Goal: Book appointment/travel/reservation

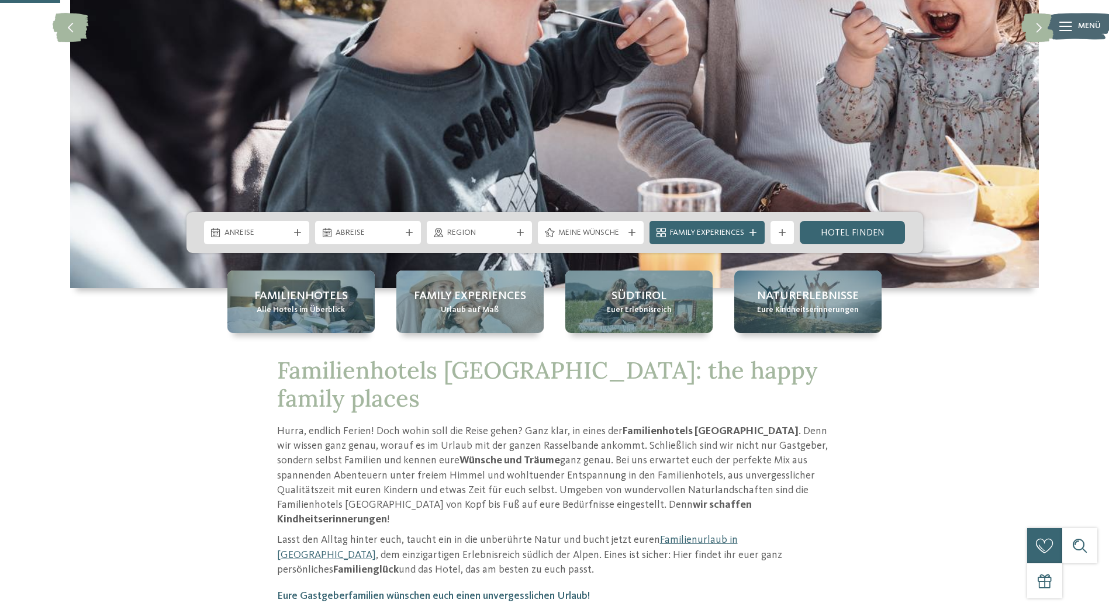
scroll to position [292, 0]
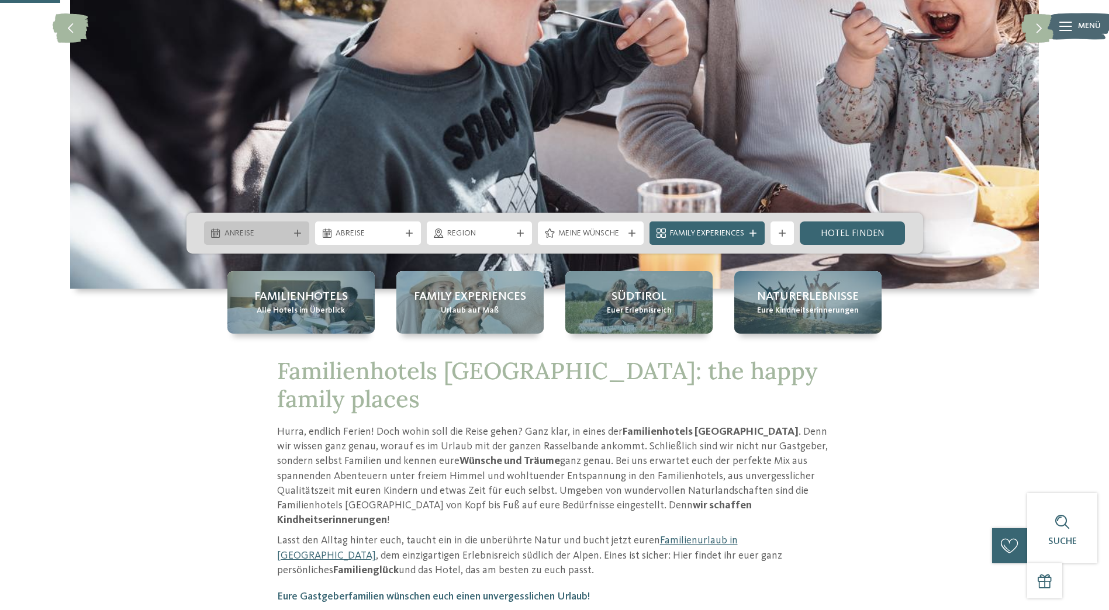
click at [281, 238] on span "Anreise" at bounding box center [256, 234] width 65 height 12
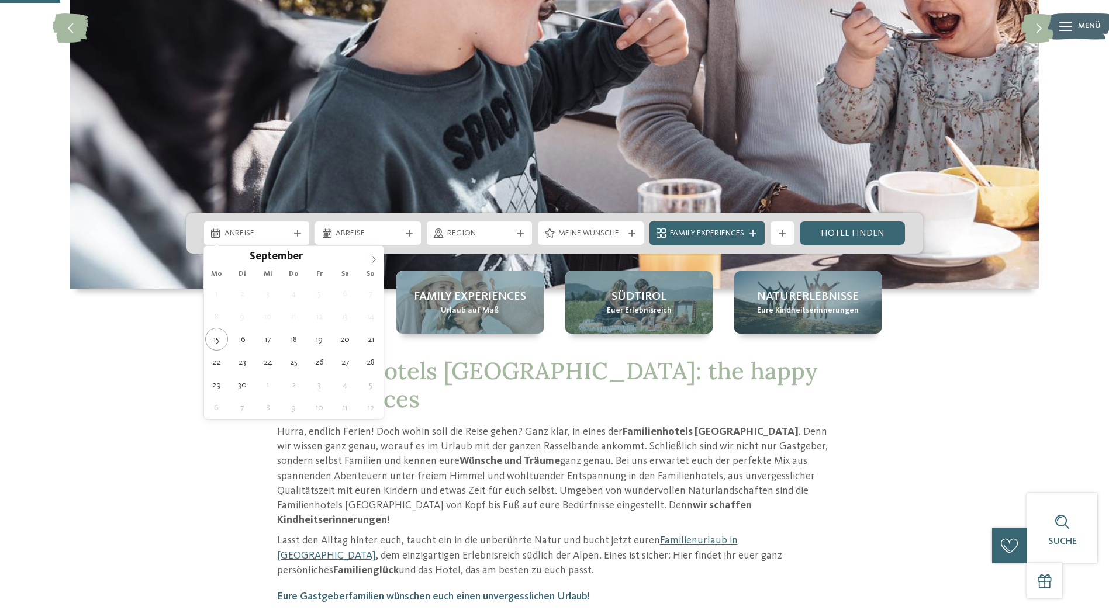
click at [375, 258] on icon at bounding box center [373, 259] width 8 height 8
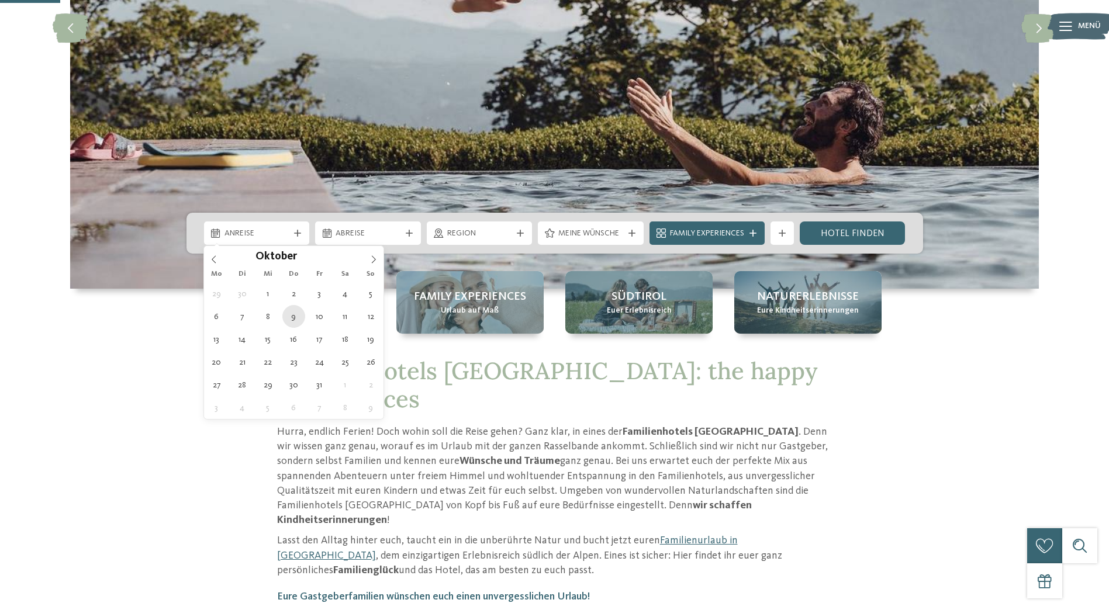
type div "09.10.2025"
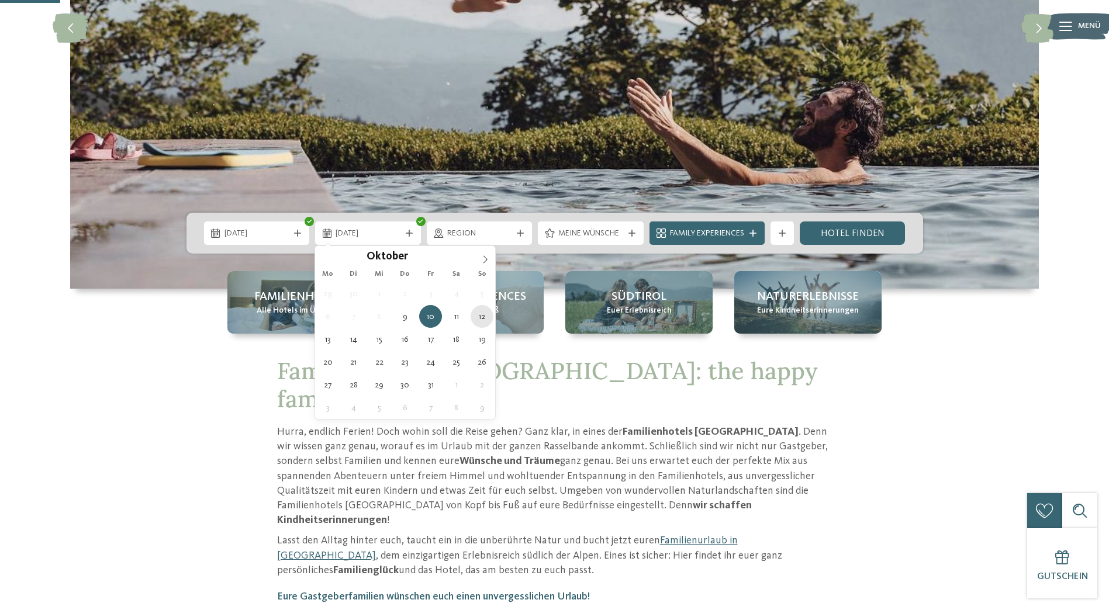
type div "12.10.2025"
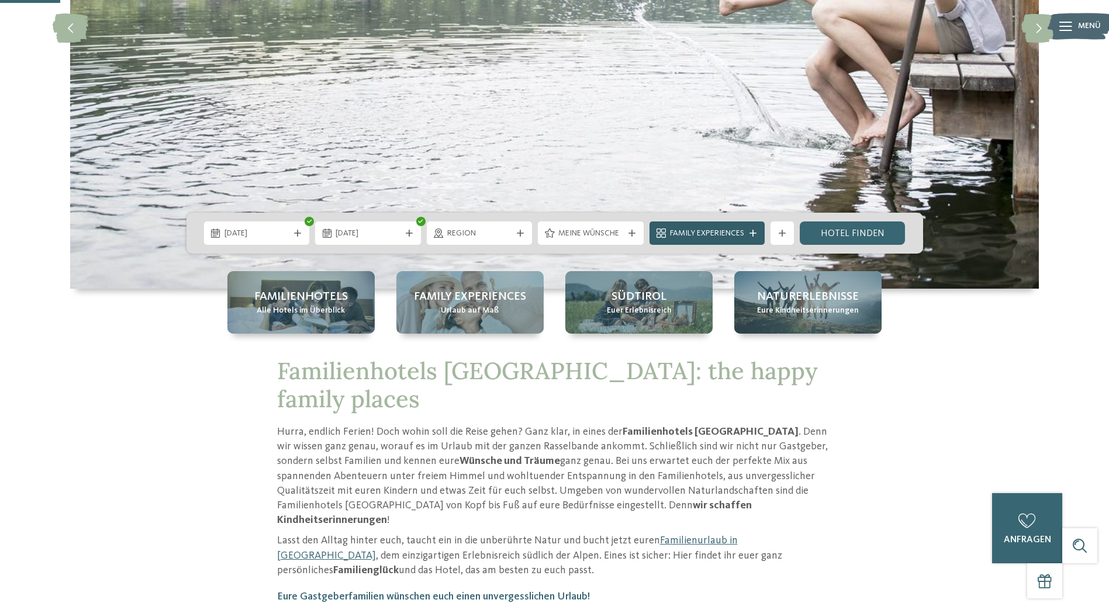
click at [723, 235] on span "Family Experiences" at bounding box center [707, 234] width 74 height 12
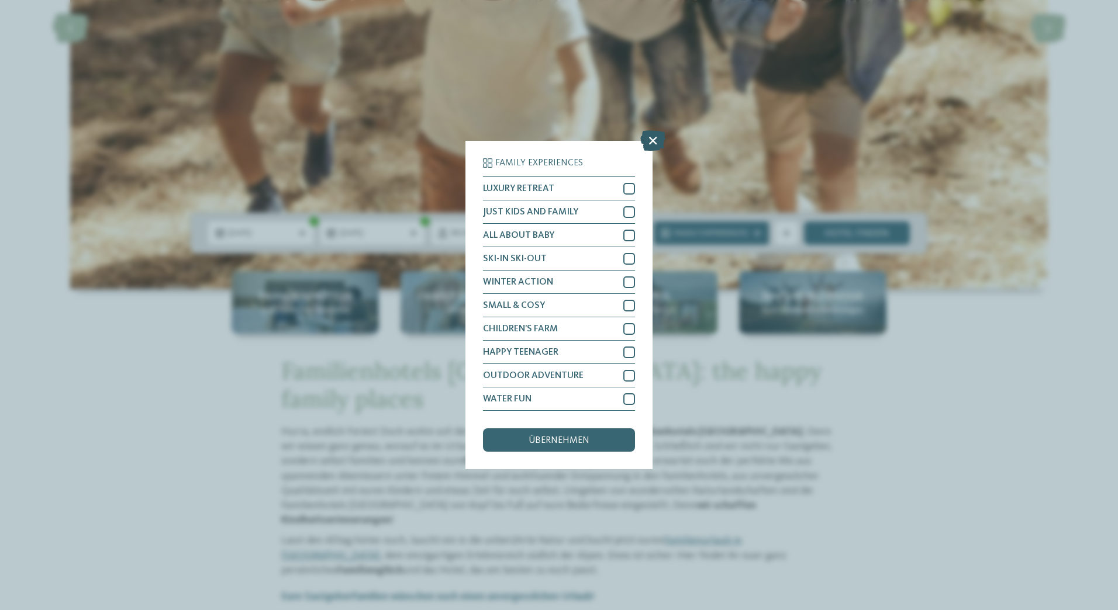
click at [644, 144] on icon at bounding box center [652, 140] width 25 height 20
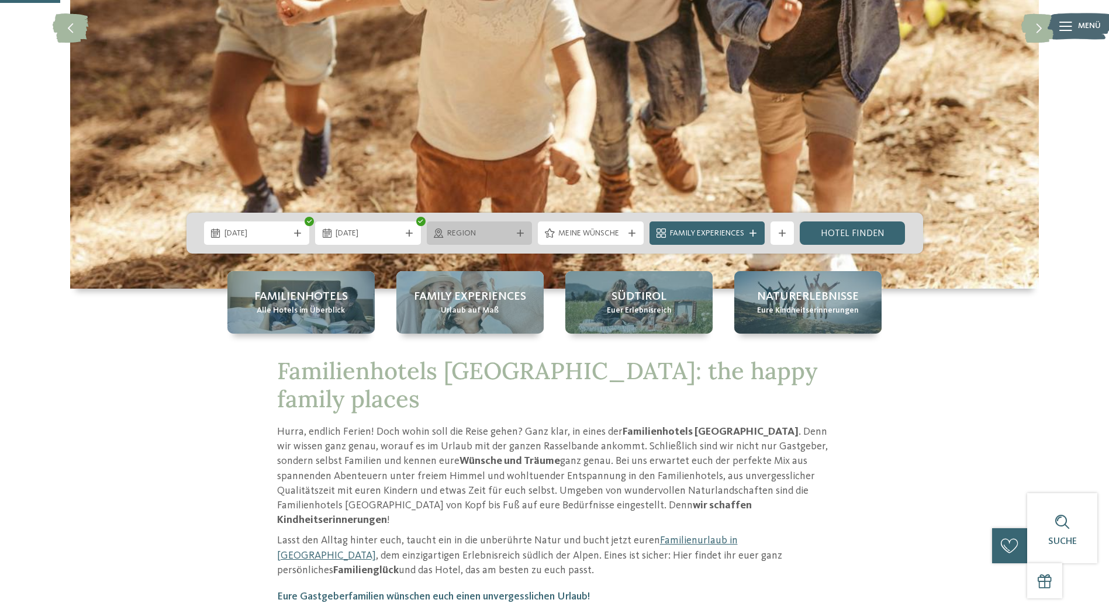
click at [488, 225] on div "Region" at bounding box center [480, 233] width 106 height 23
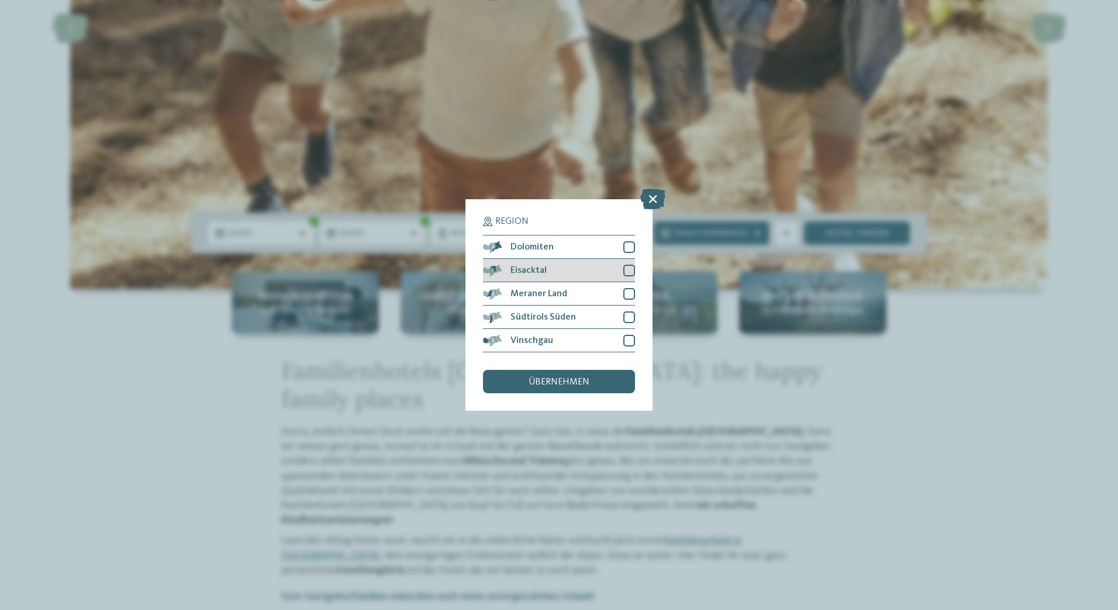
click at [625, 271] on div at bounding box center [629, 271] width 12 height 12
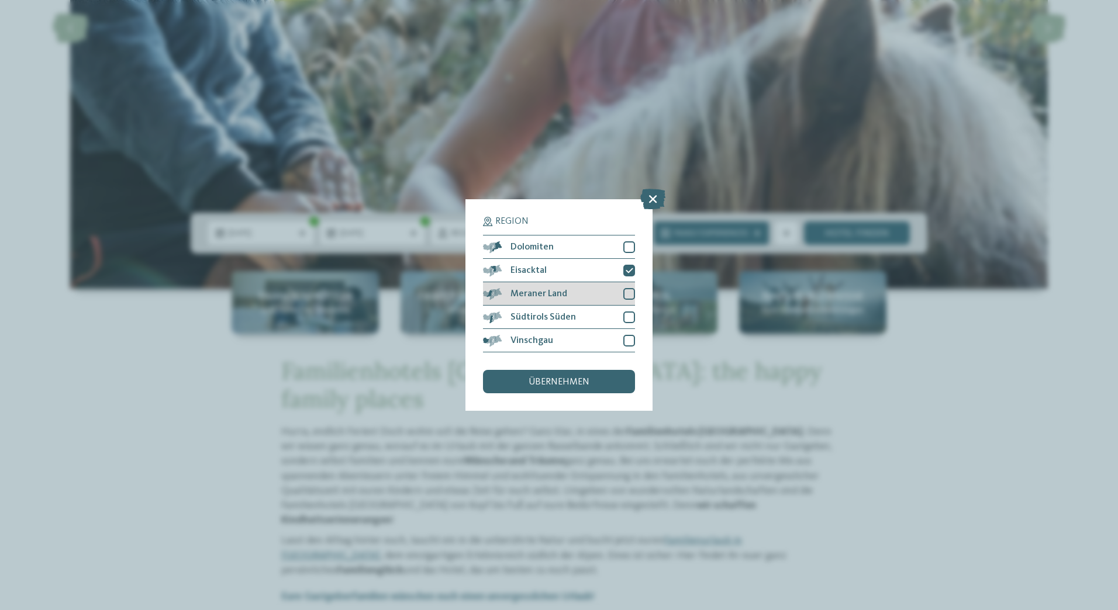
click at [626, 288] on div at bounding box center [629, 294] width 12 height 12
click at [631, 317] on div at bounding box center [629, 318] width 12 height 12
click at [633, 354] on div "Region Dolomiten Eisacktal" at bounding box center [559, 305] width 152 height 177
click at [632, 340] on div at bounding box center [629, 341] width 12 height 12
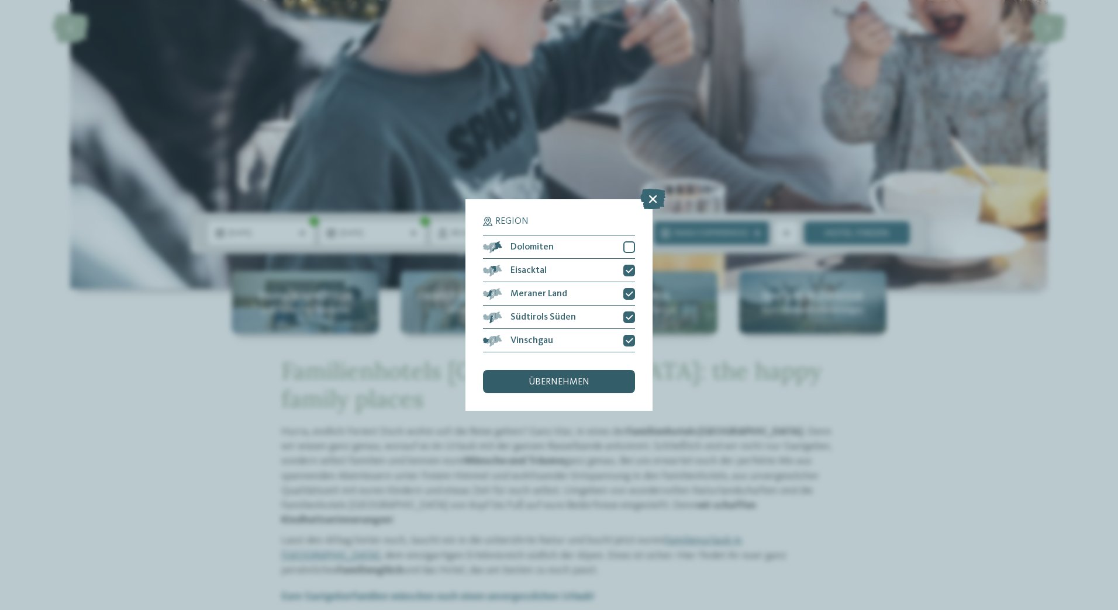
click at [604, 388] on div "übernehmen" at bounding box center [559, 381] width 152 height 23
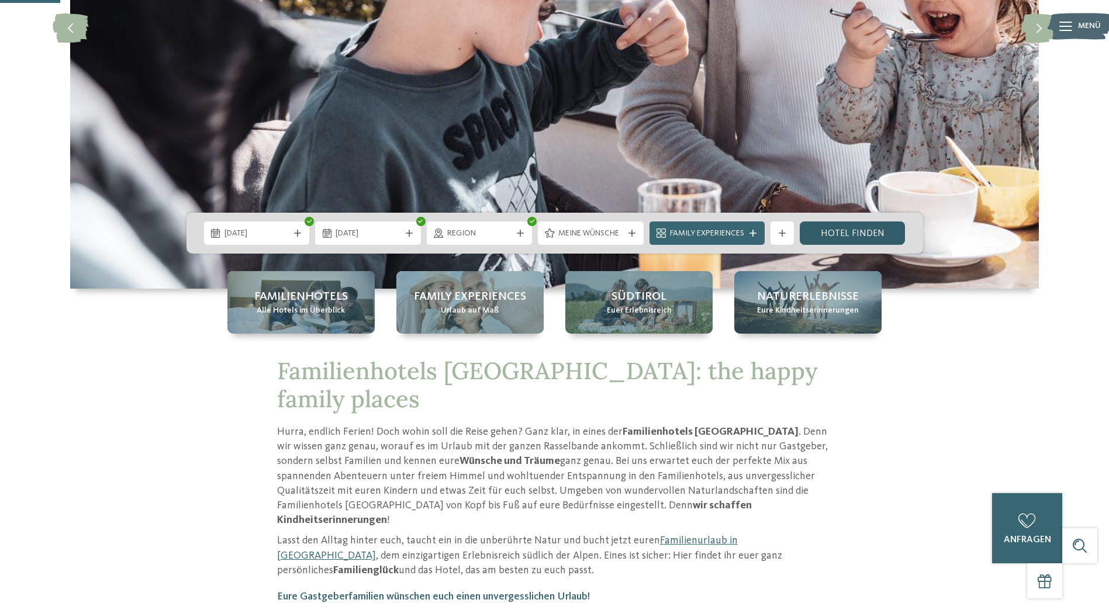
click at [847, 230] on link "Hotel finden" at bounding box center [853, 233] width 106 height 23
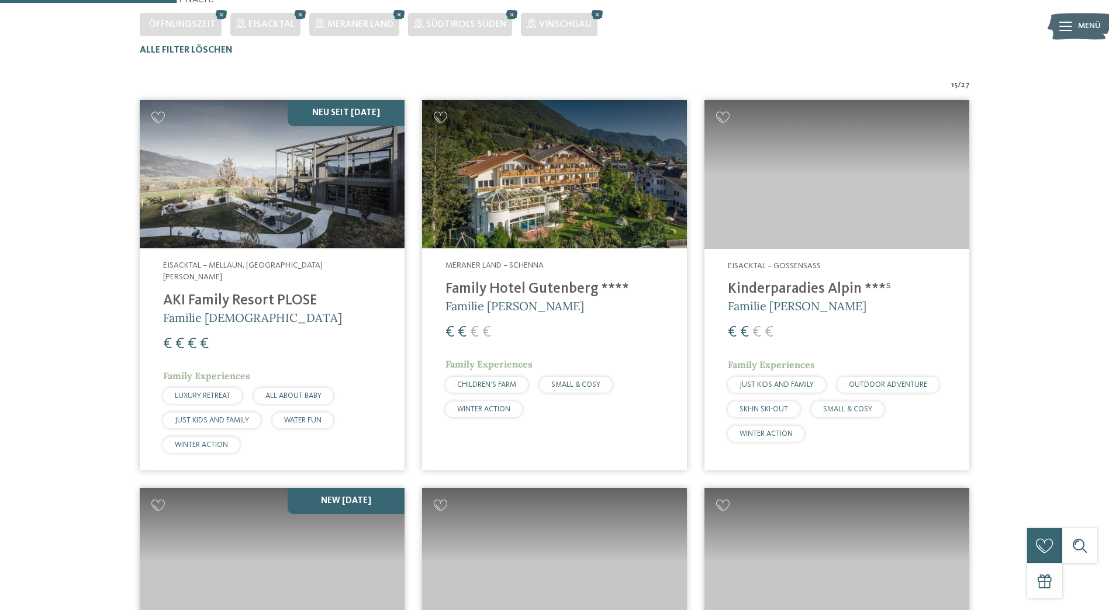
scroll to position [383, 0]
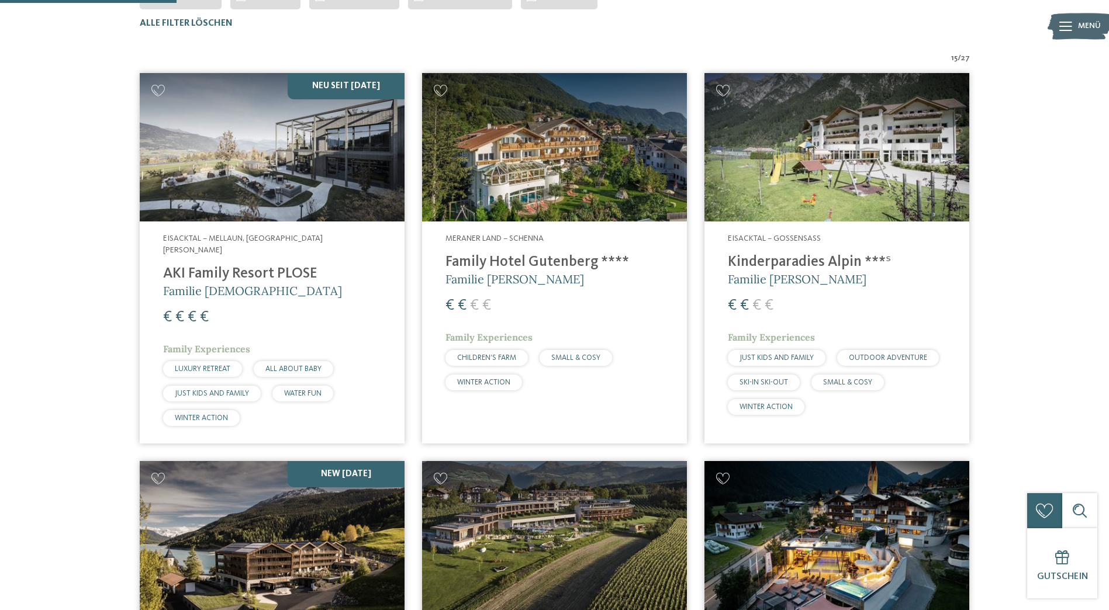
click at [562, 266] on h4 "Family Hotel Gutenberg ****" at bounding box center [554, 263] width 218 height 18
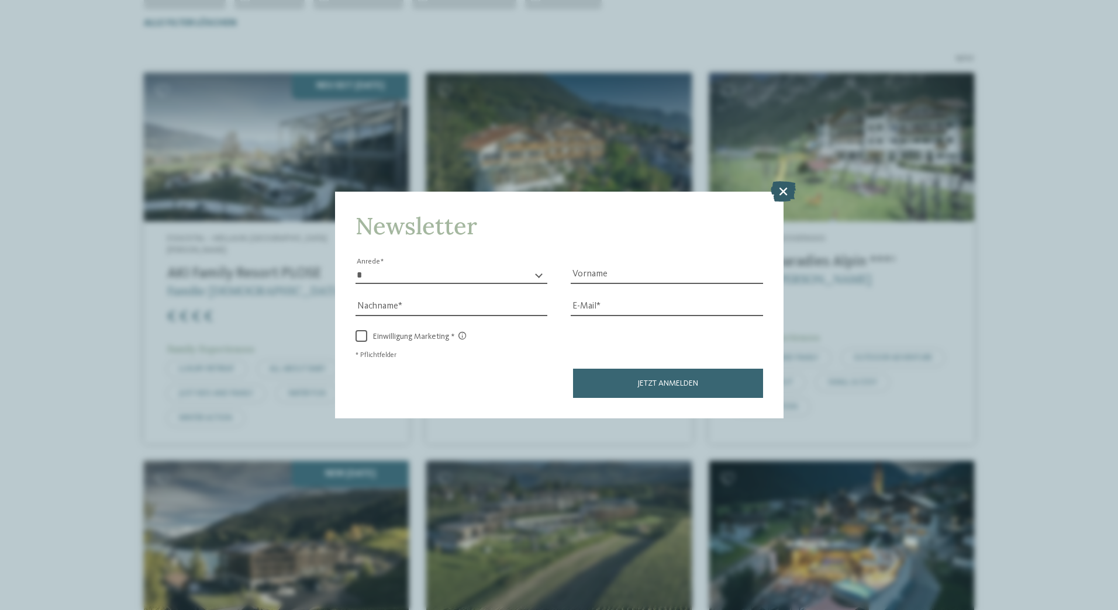
click at [778, 186] on icon at bounding box center [782, 191] width 25 height 20
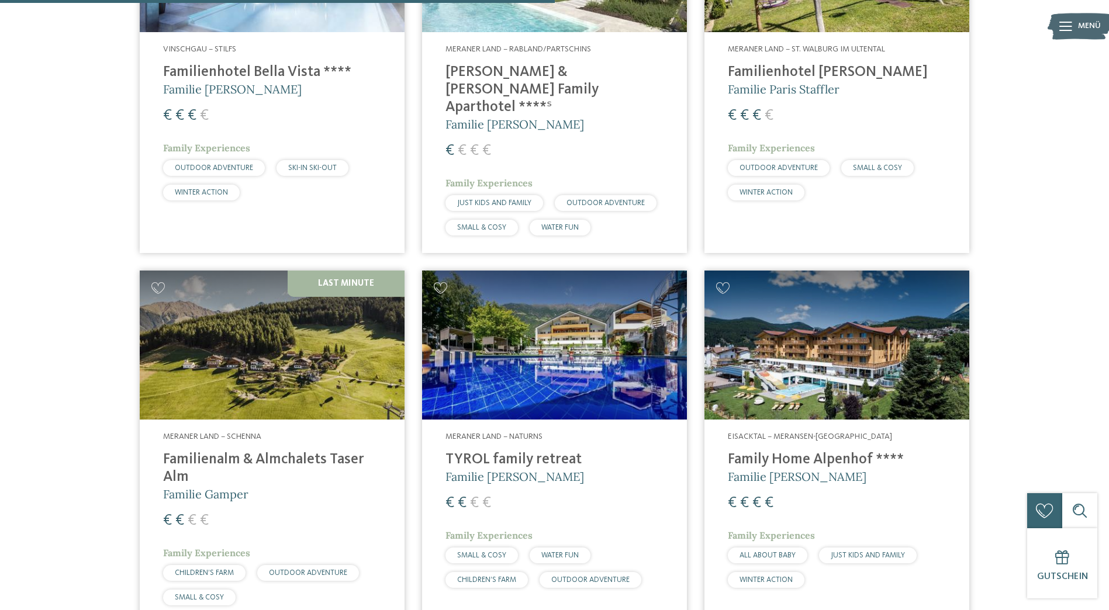
scroll to position [1436, 0]
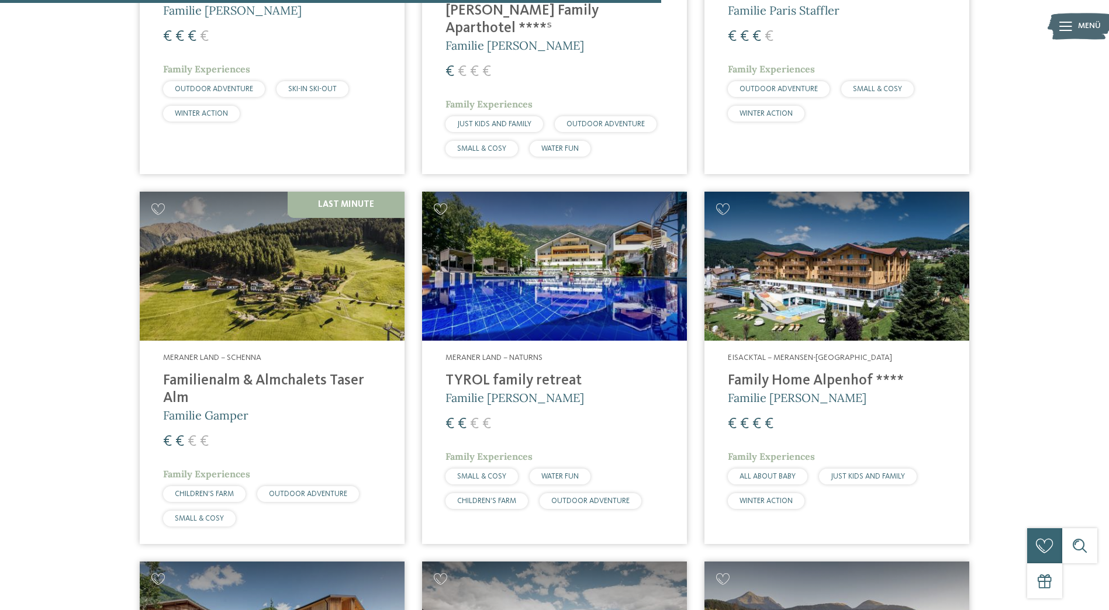
click at [793, 341] on div "Eisacktal – Meransen-Mühlbach Family Home Alpenhof **** Familie Pabst € € € € F…" at bounding box center [836, 434] width 265 height 186
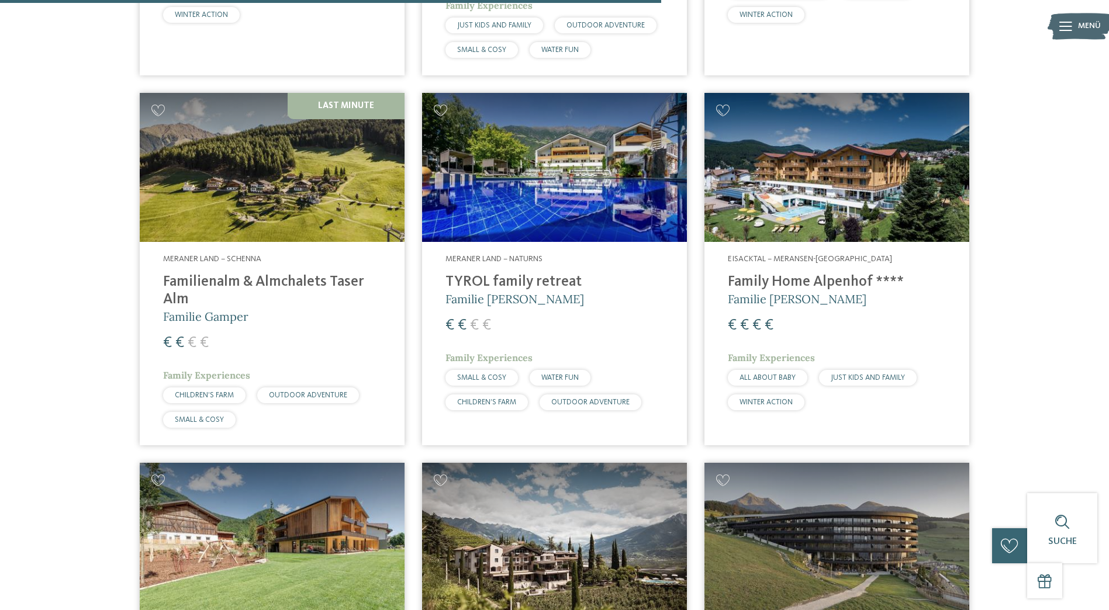
scroll to position [1669, 0]
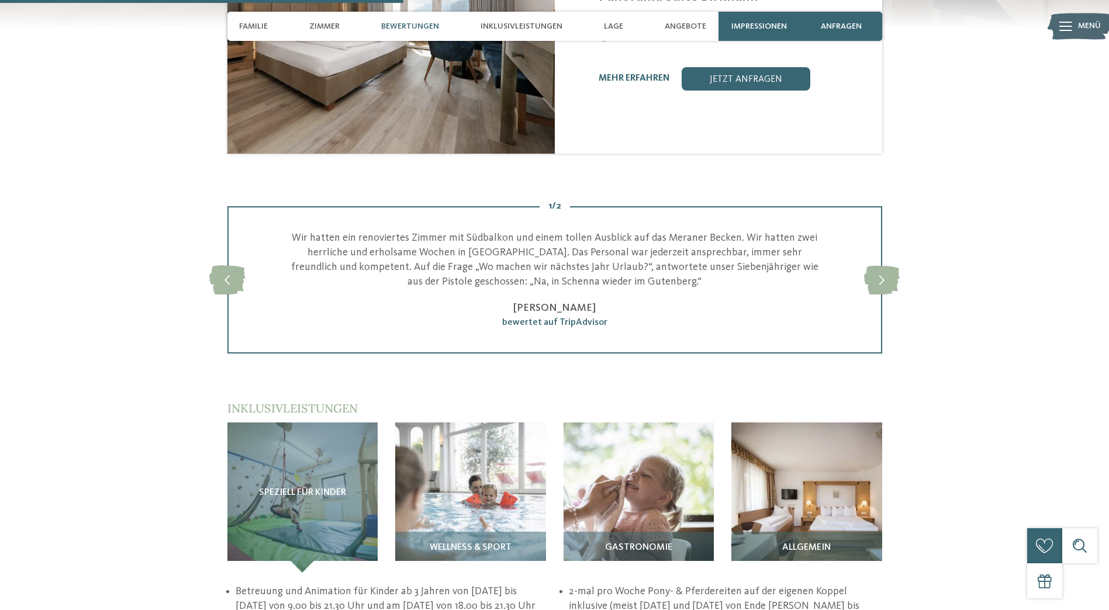
scroll to position [1461, 0]
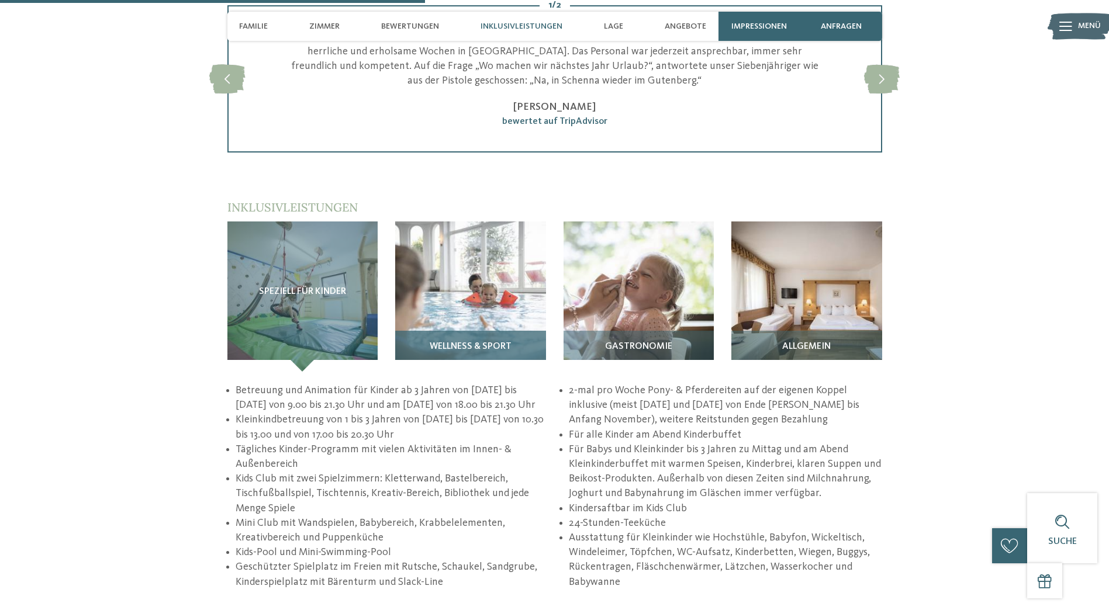
click at [473, 282] on img at bounding box center [470, 297] width 151 height 151
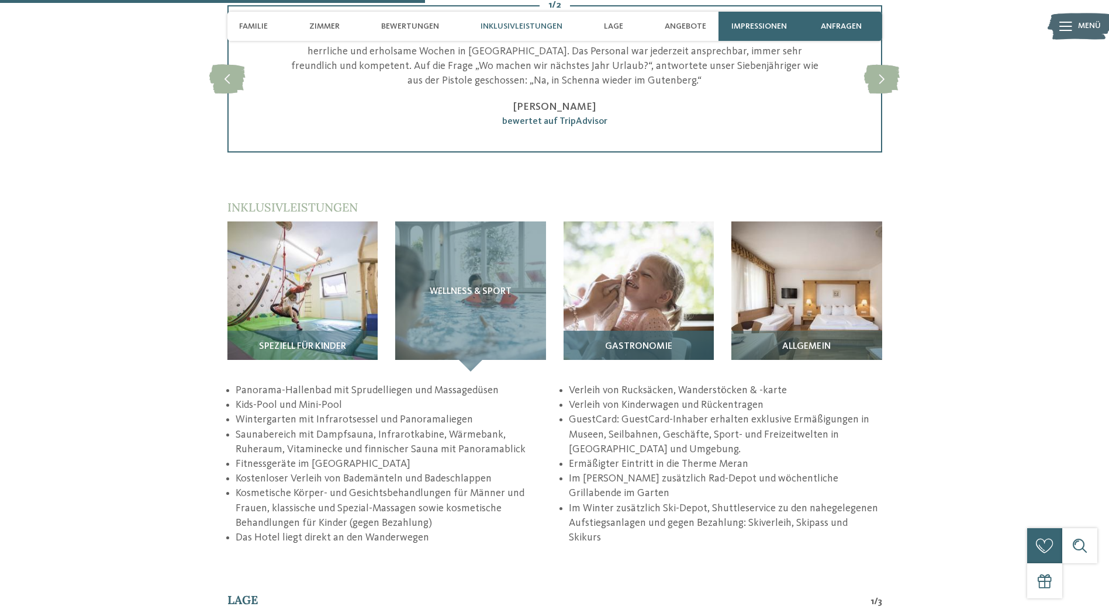
click at [581, 289] on img at bounding box center [639, 297] width 151 height 151
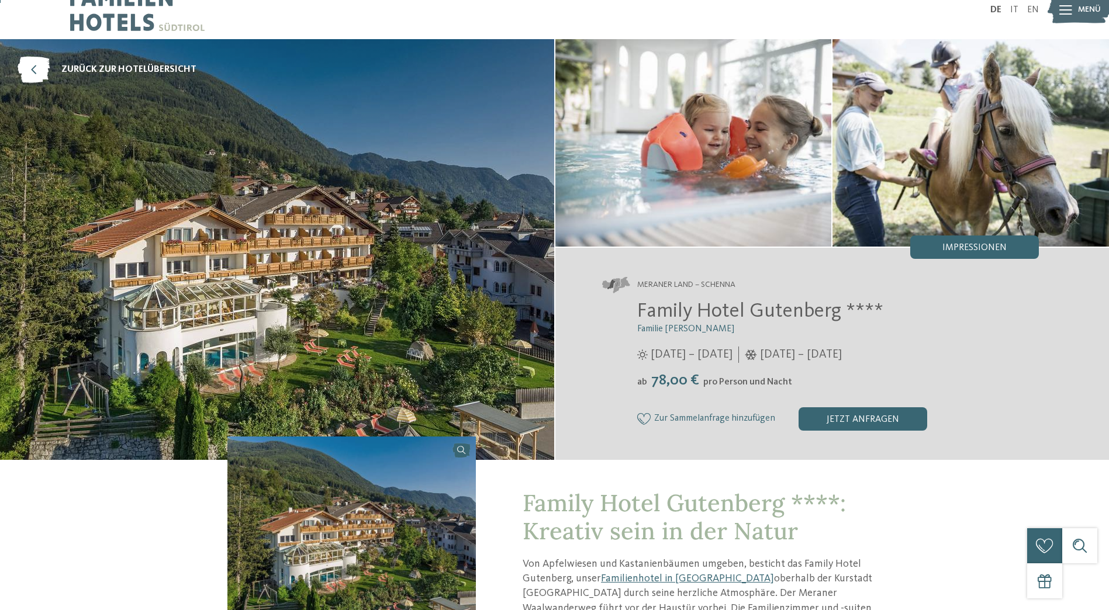
scroll to position [0, 0]
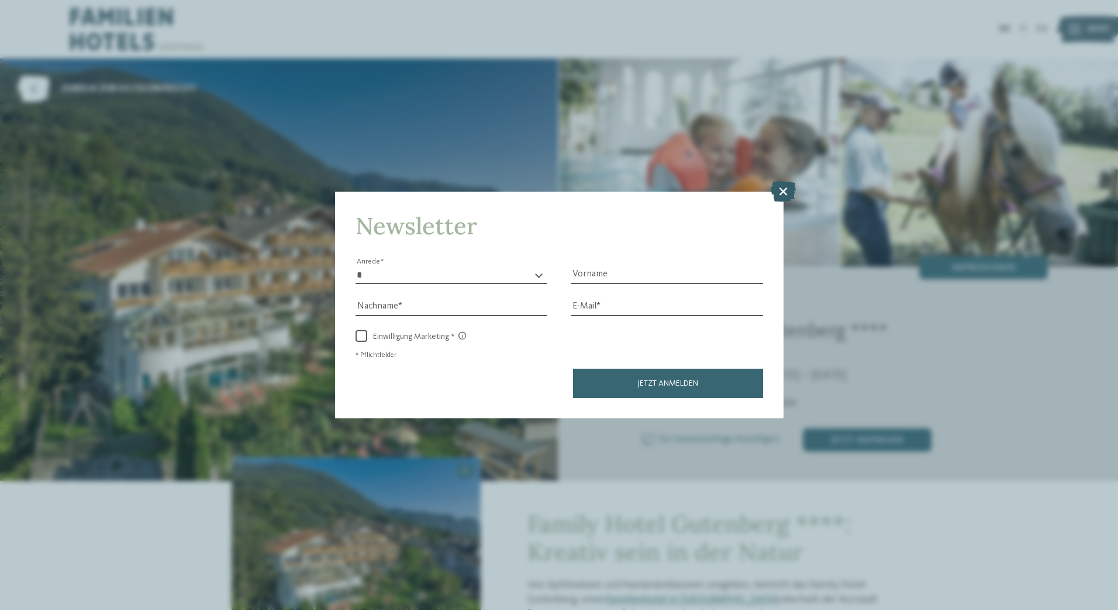
click at [785, 196] on icon at bounding box center [782, 191] width 25 height 20
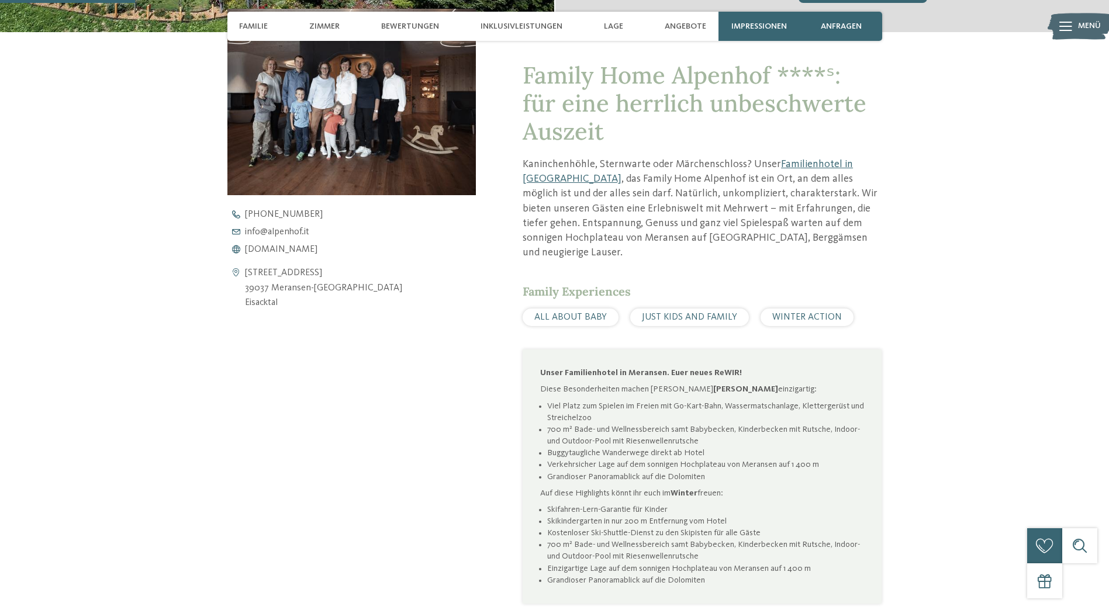
scroll to position [468, 0]
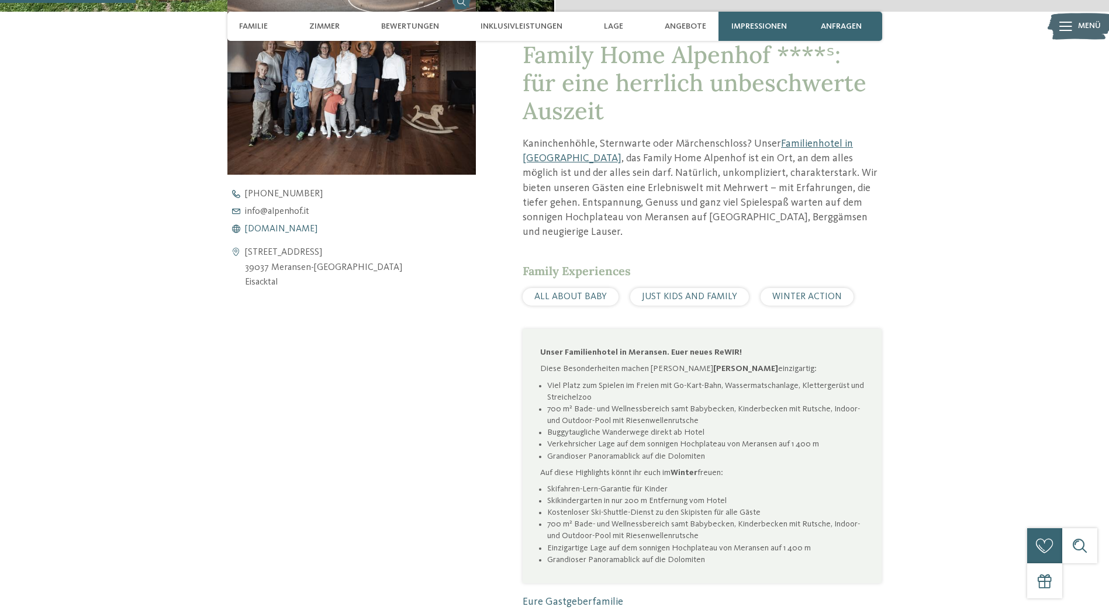
click at [279, 229] on span "www.alpenhof.it" at bounding box center [281, 228] width 72 height 9
